Goal: Information Seeking & Learning: Compare options

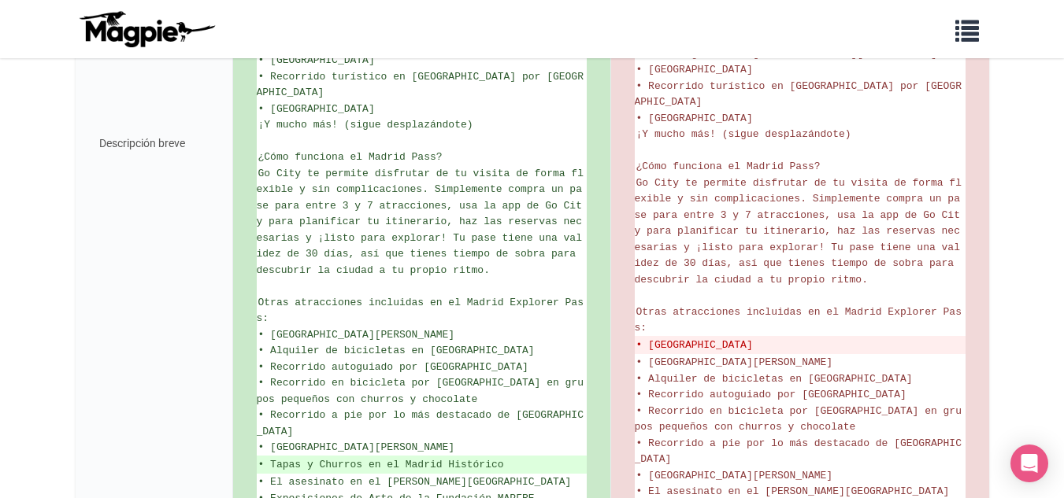
scroll to position [690, 0]
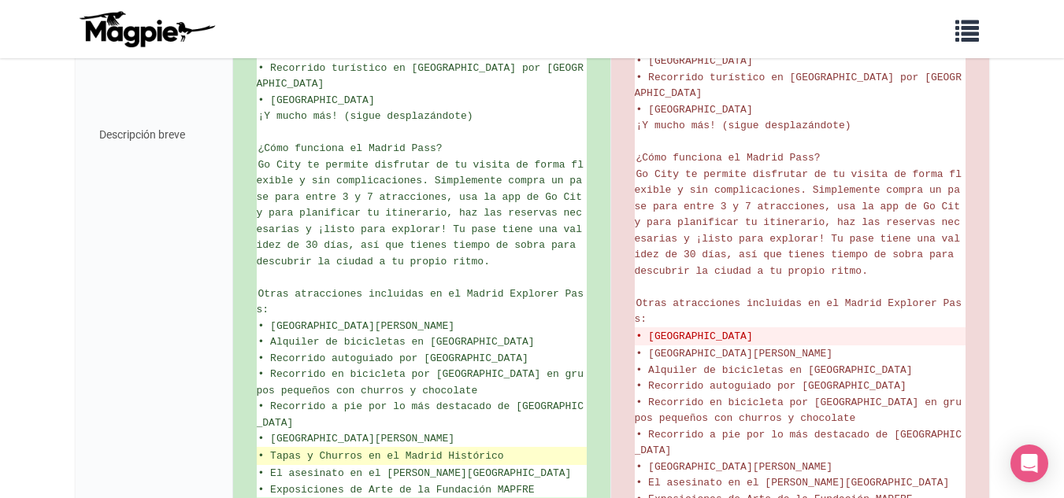
click at [394, 450] on font "• Tapas y Churros en el Madrid Histórico" at bounding box center [381, 456] width 246 height 12
copy ul "• Tapas y Churros en el Madrid Histórico"
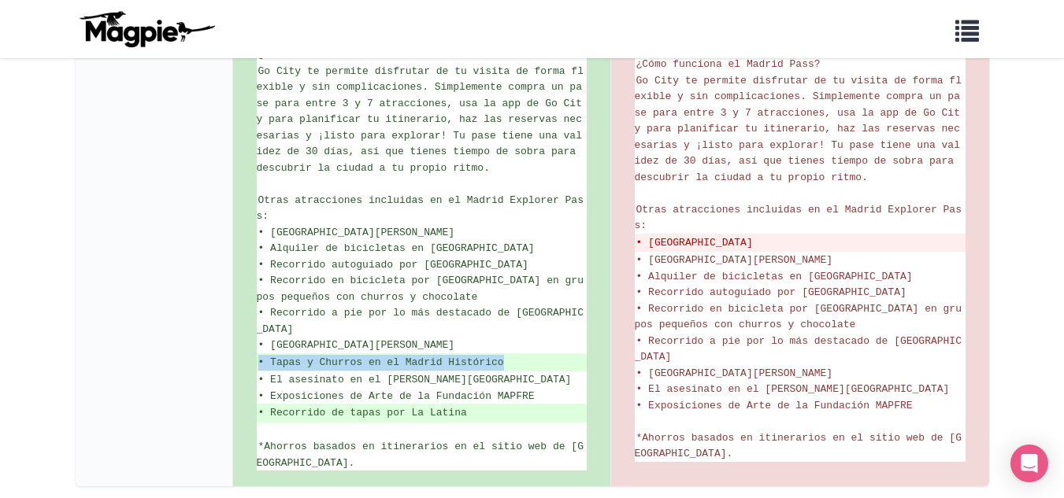
scroll to position [801, 0]
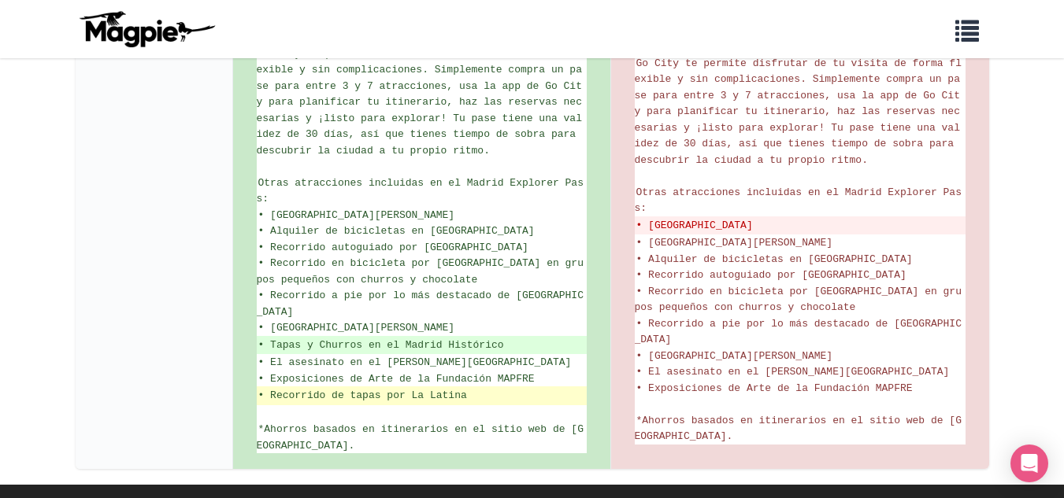
click at [374, 390] on font "• Recorrido de tapas por La Latina" at bounding box center [362, 396] width 209 height 12
copy ul "• Recorrido de tapas por La Latina"
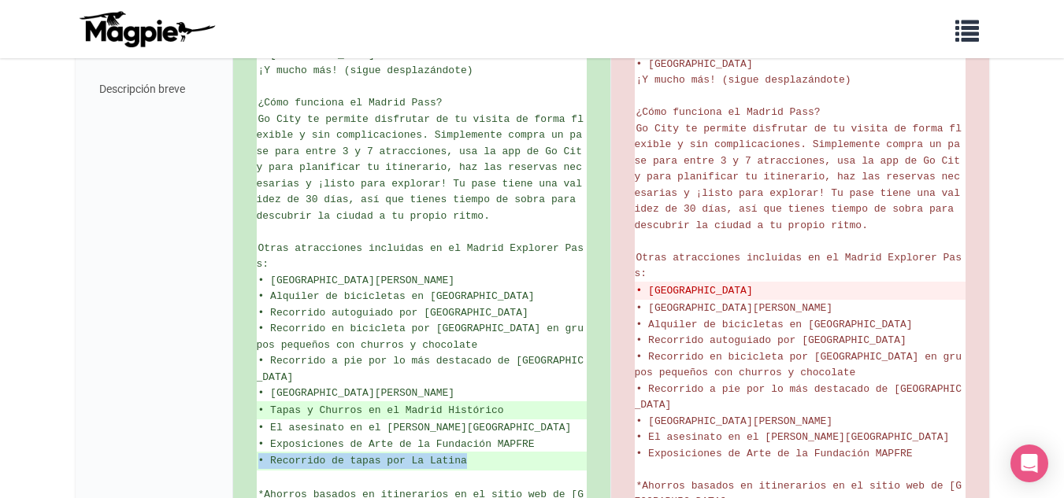
scroll to position [743, 0]
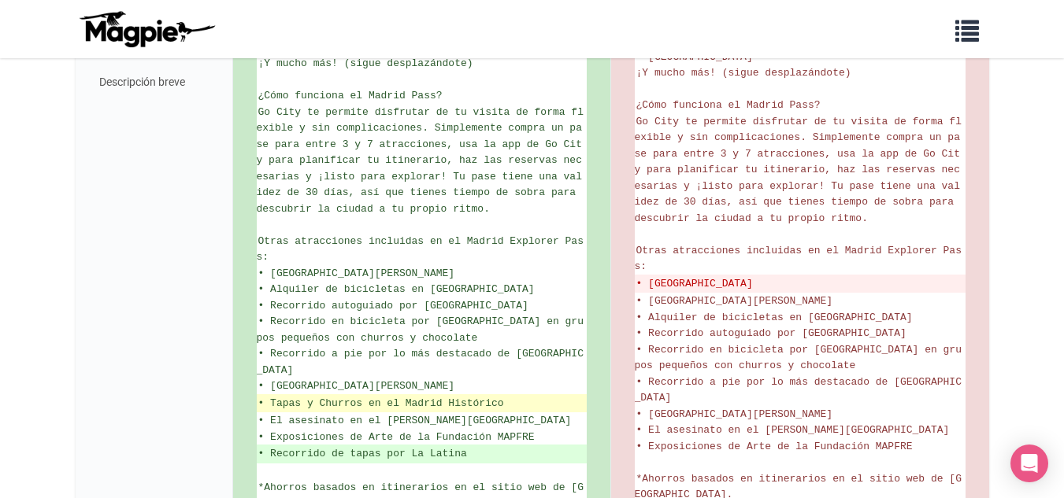
click at [339, 398] on font "• Tapas y Churros en el Madrid Histórico" at bounding box center [381, 404] width 246 height 12
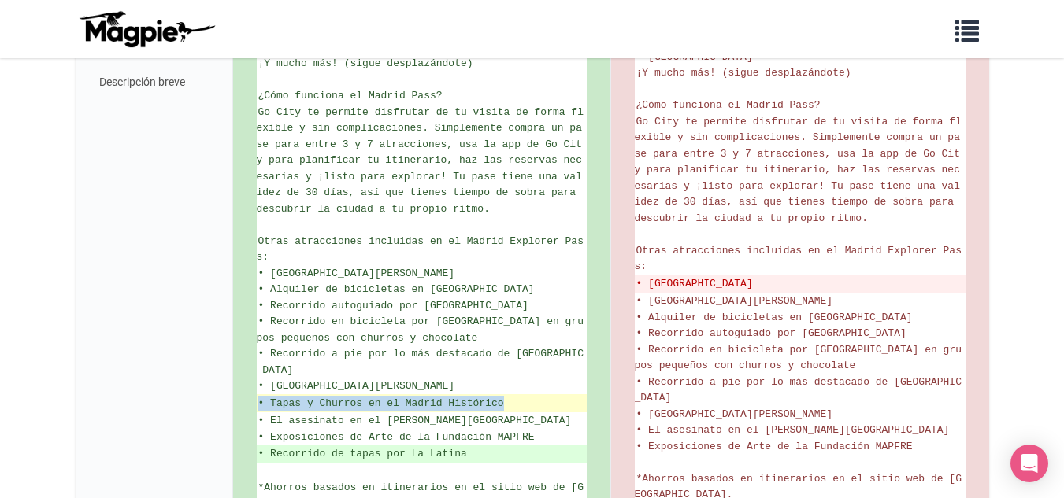
click at [339, 398] on font "• Tapas y Churros en el Madrid Histórico" at bounding box center [381, 404] width 246 height 12
copy ul "• Tapas y Churros en el Madrid Histórico"
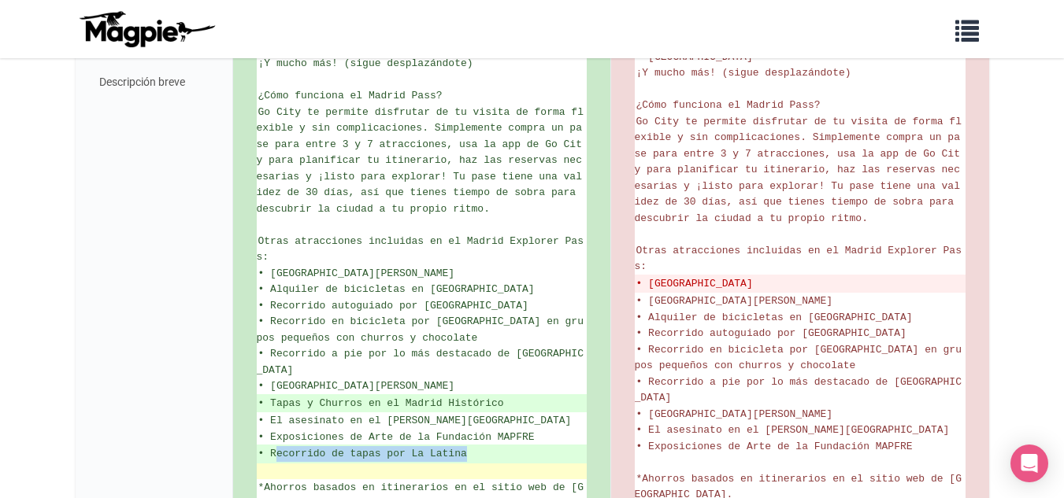
drag, startPoint x: 274, startPoint y: 406, endPoint x: 343, endPoint y: 415, distance: 69.8
click at [343, 415] on ul "Con tu Go City Explorer Pass, explorar [GEOGRAPHIC_DATA] es facilísimo. Simplem…" at bounding box center [422, 82] width 330 height 861
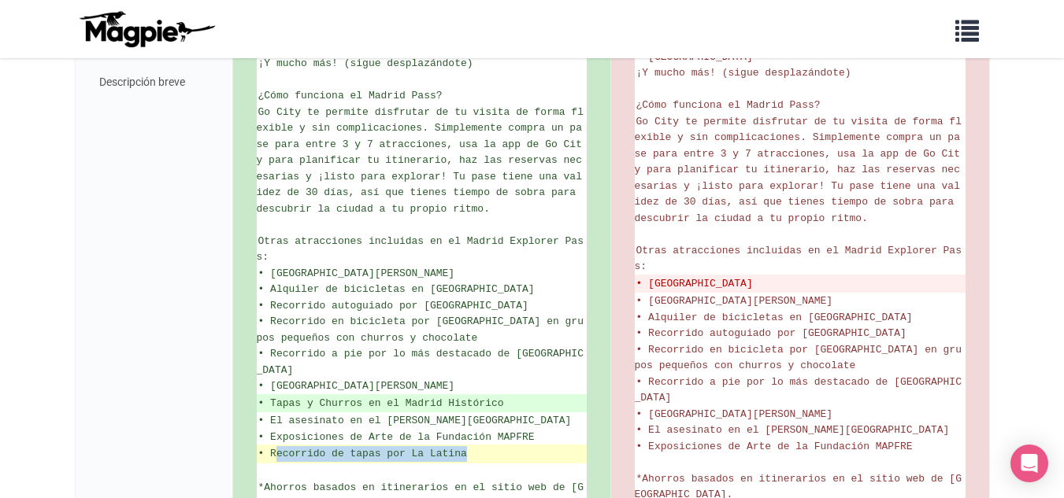
click at [280, 446] on ins "• Recorrido de tapas por La Latina" at bounding box center [421, 454] width 327 height 16
drag, startPoint x: 270, startPoint y: 404, endPoint x: 484, endPoint y: 409, distance: 213.5
click at [484, 446] on ins "• Recorrido de tapas por La Latina" at bounding box center [421, 454] width 327 height 16
copy font "Recorrido de tapas por La Latina"
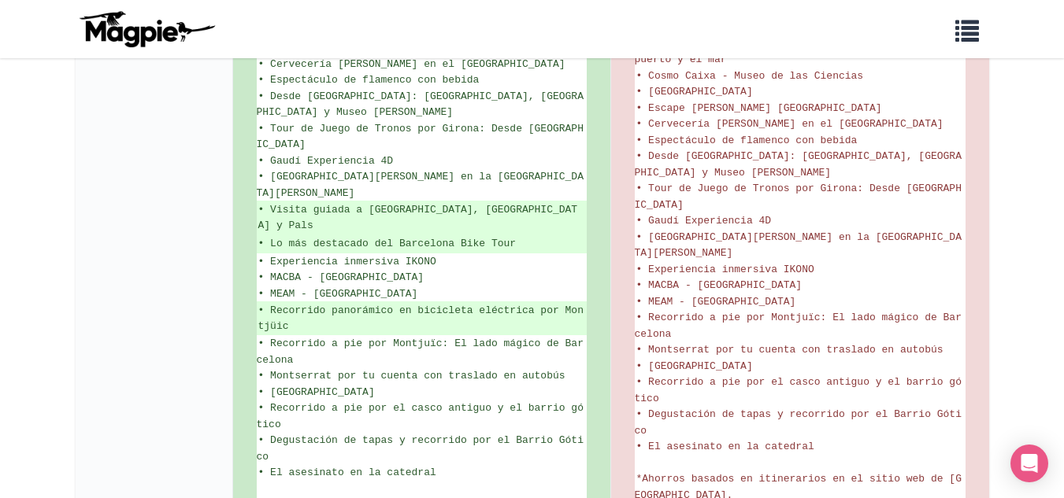
scroll to position [1413, 0]
